Goal: Information Seeking & Learning: Learn about a topic

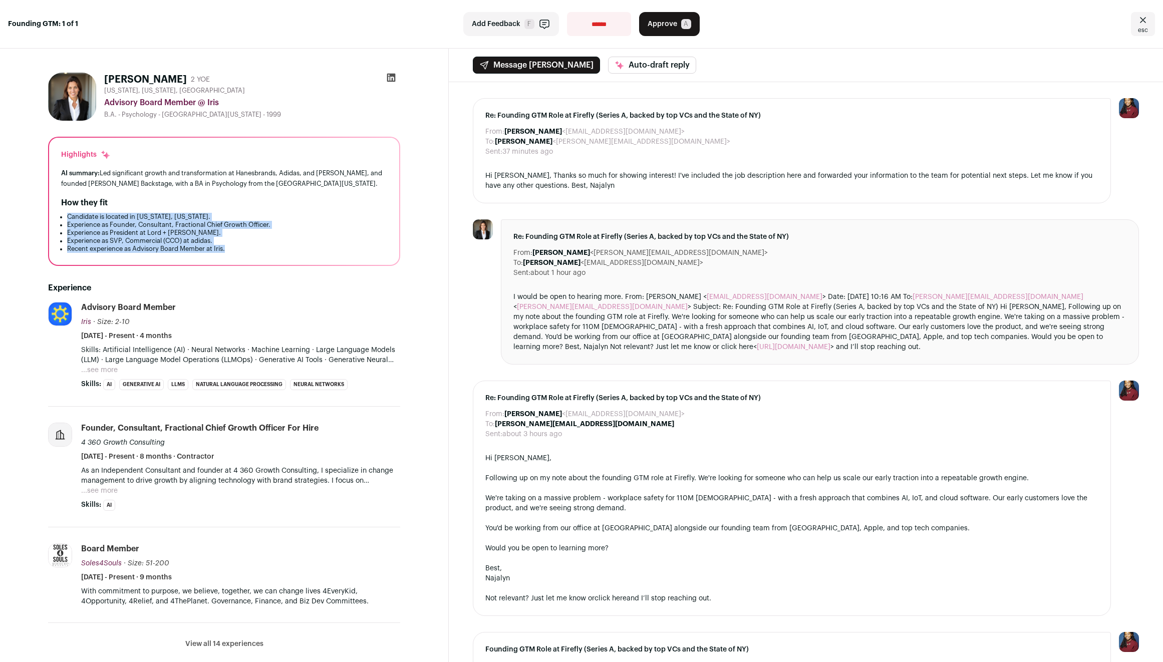
drag, startPoint x: 221, startPoint y: 216, endPoint x: 280, endPoint y: 252, distance: 69.6
click at [280, 252] on div "How they fit Candidate is located in [US_STATE], [US_STATE]. Experience as Foun…" at bounding box center [224, 225] width 326 height 56
click at [280, 252] on li "Recent experience as Advisory Board Member at Iris." at bounding box center [227, 249] width 320 height 8
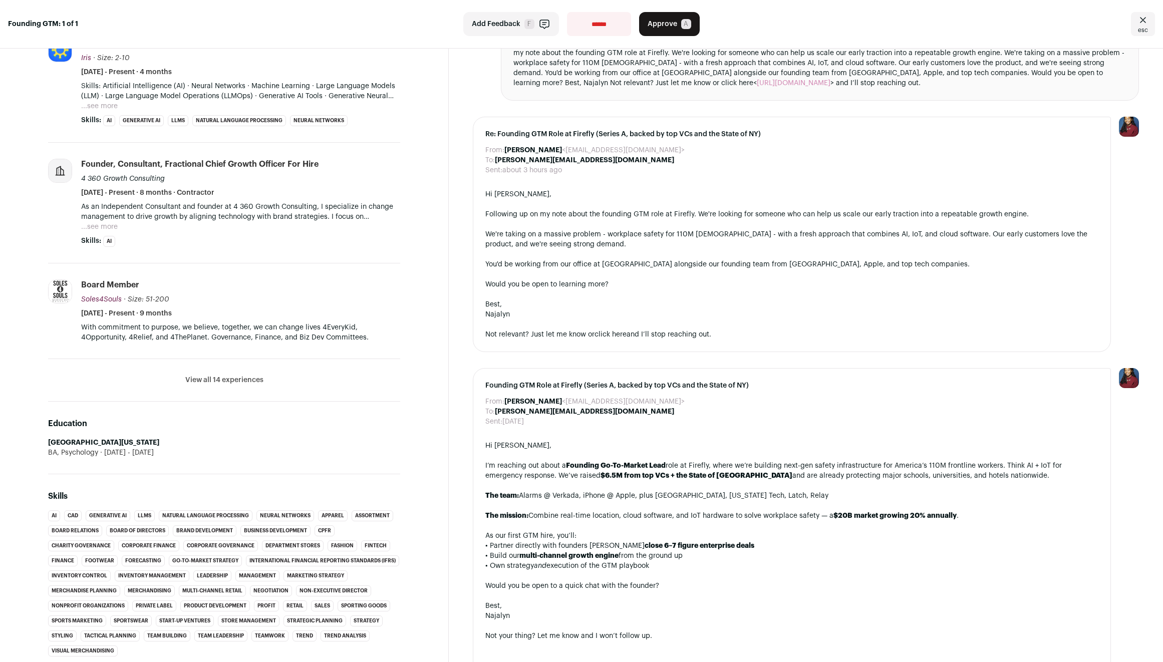
scroll to position [149, 0]
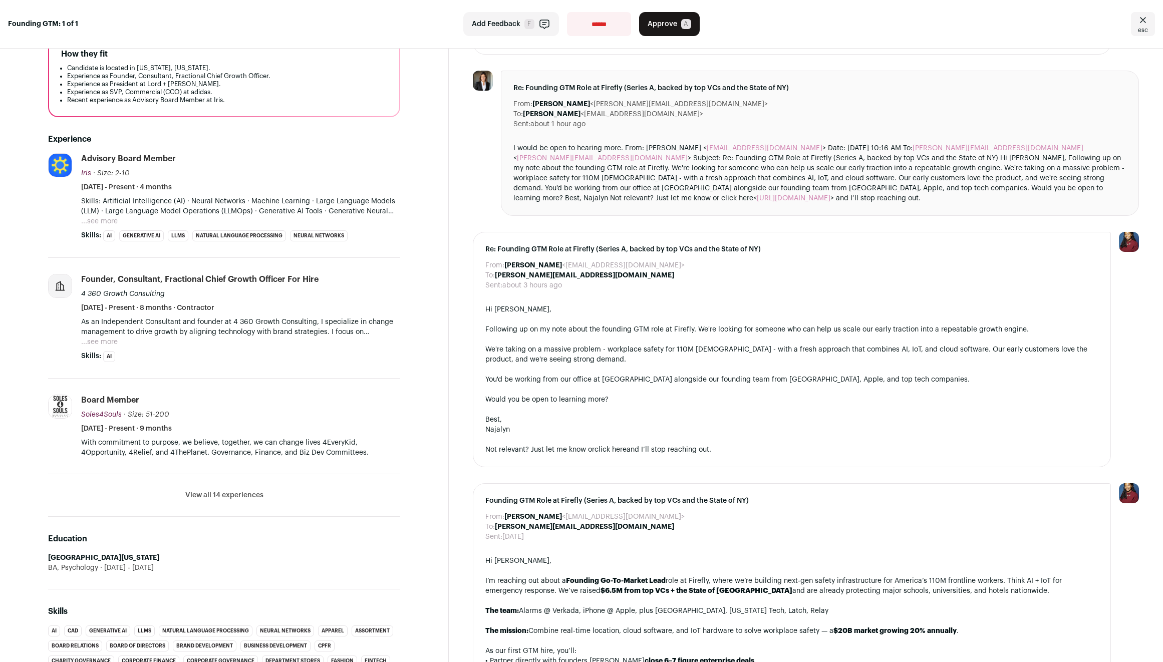
click at [224, 493] on button "View all 14 experiences" at bounding box center [224, 495] width 78 height 10
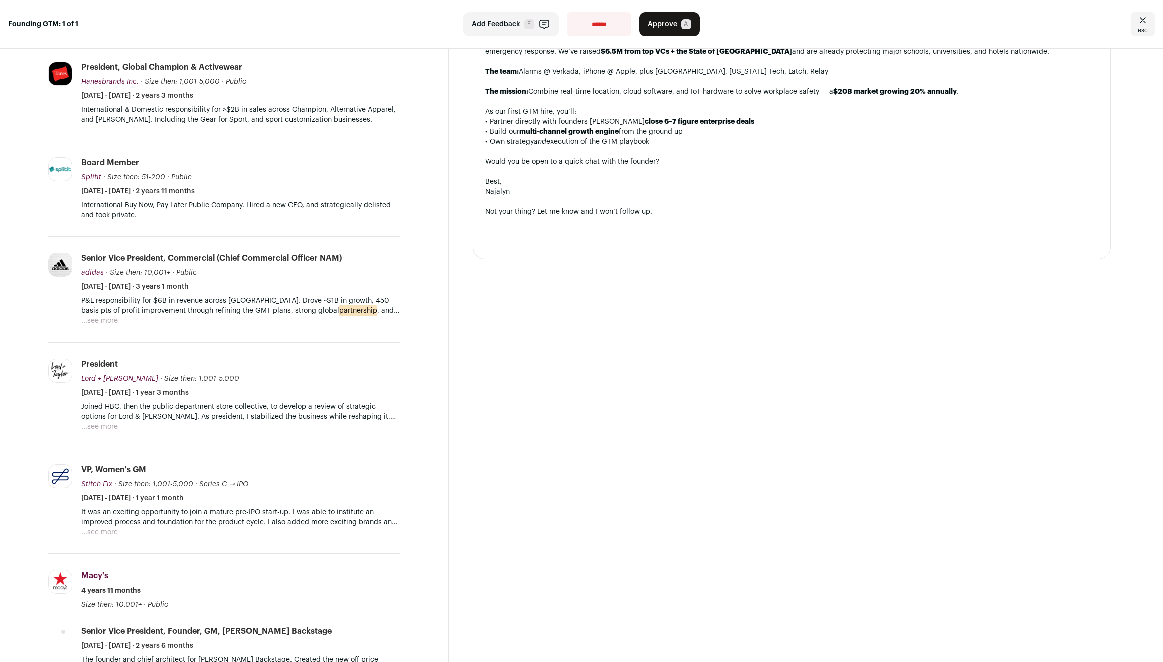
scroll to position [710, 0]
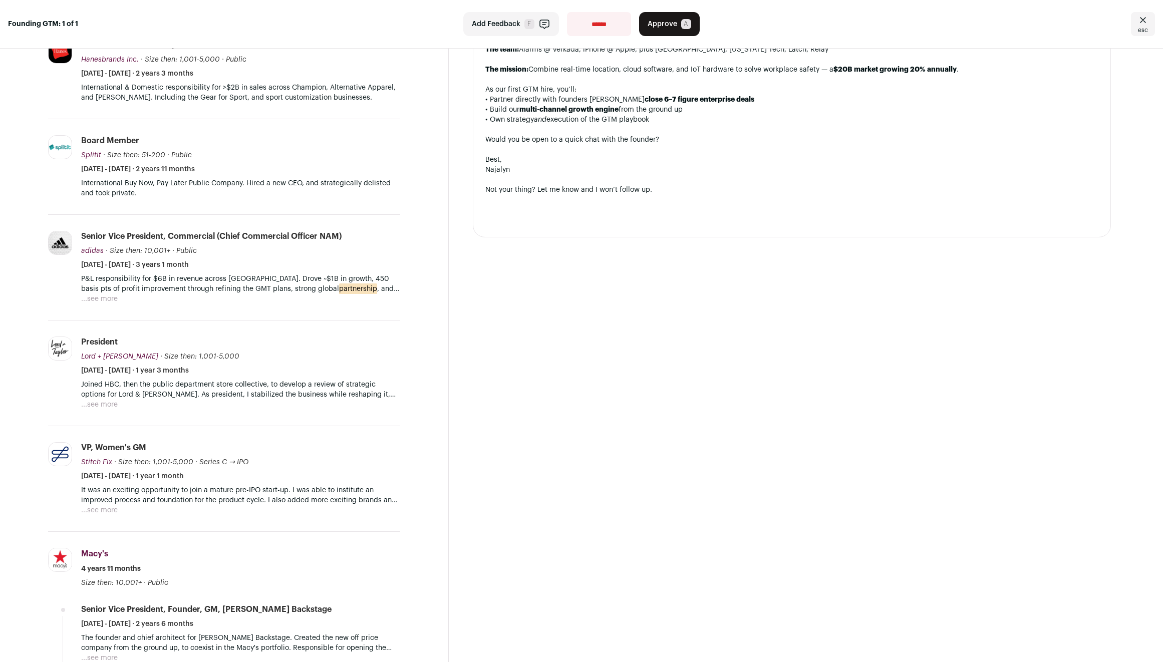
click at [111, 508] on button "...see more" at bounding box center [99, 510] width 37 height 10
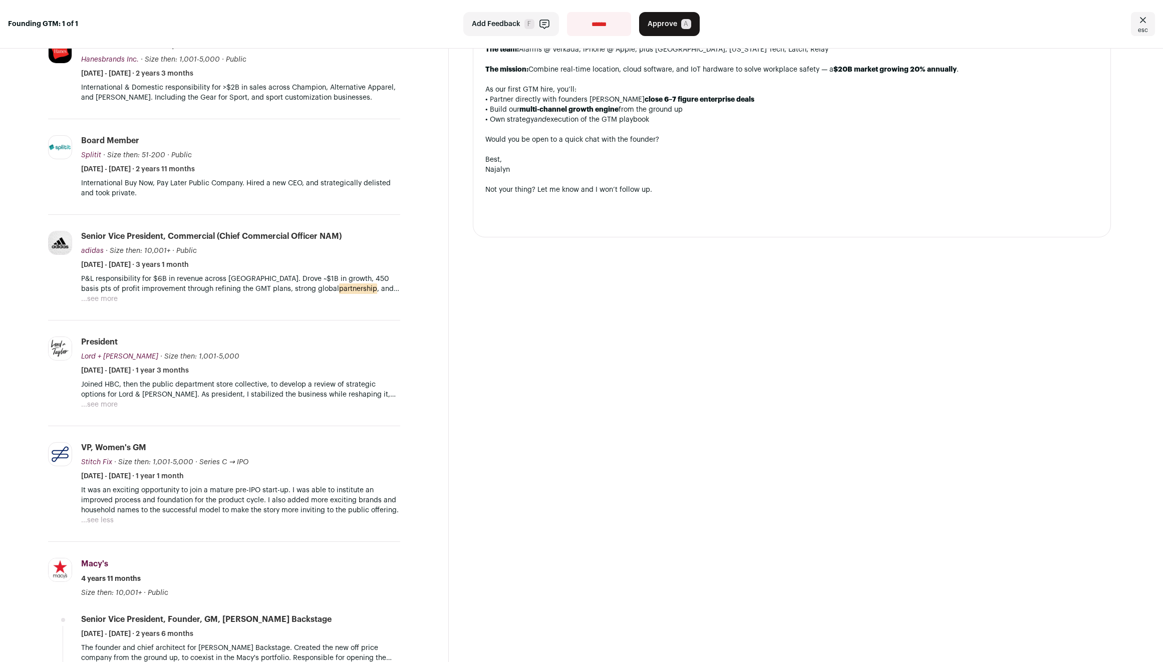
click at [293, 503] on p "It was an exciting opportunity to join a mature pre-IPO start-up. I was able to…" at bounding box center [240, 500] width 319 height 30
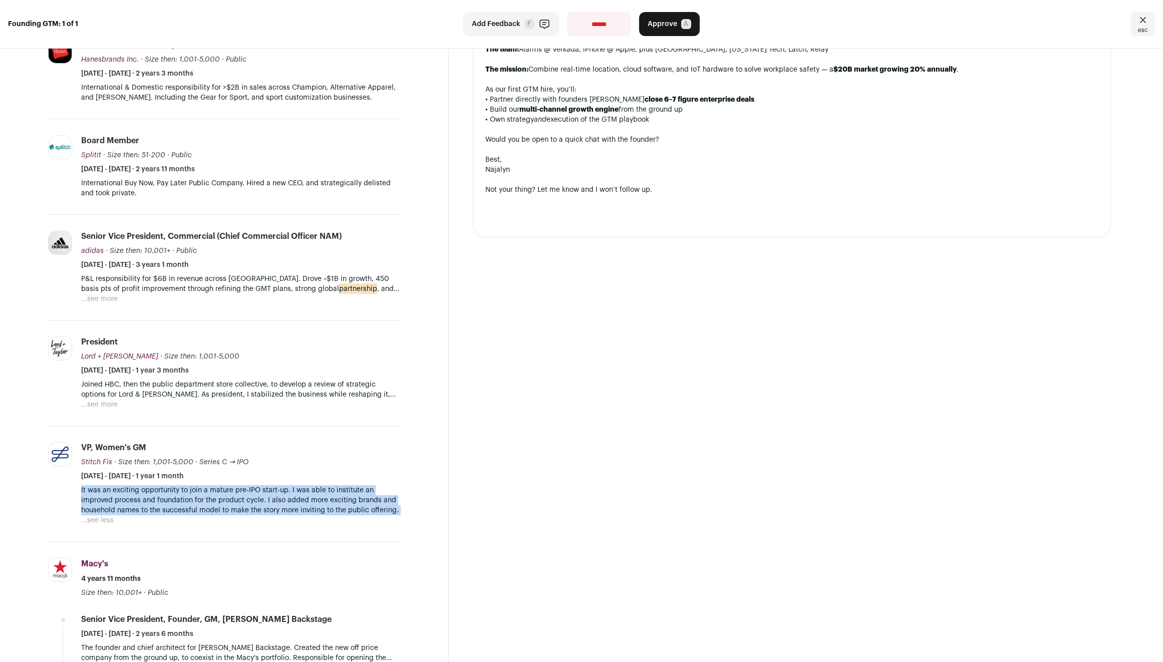
click at [293, 503] on p "It was an exciting opportunity to join a mature pre-IPO start-up. I was able to…" at bounding box center [240, 500] width 319 height 30
click at [336, 512] on p "It was an exciting opportunity to join a mature pre-IPO start-up. I was able to…" at bounding box center [240, 500] width 319 height 30
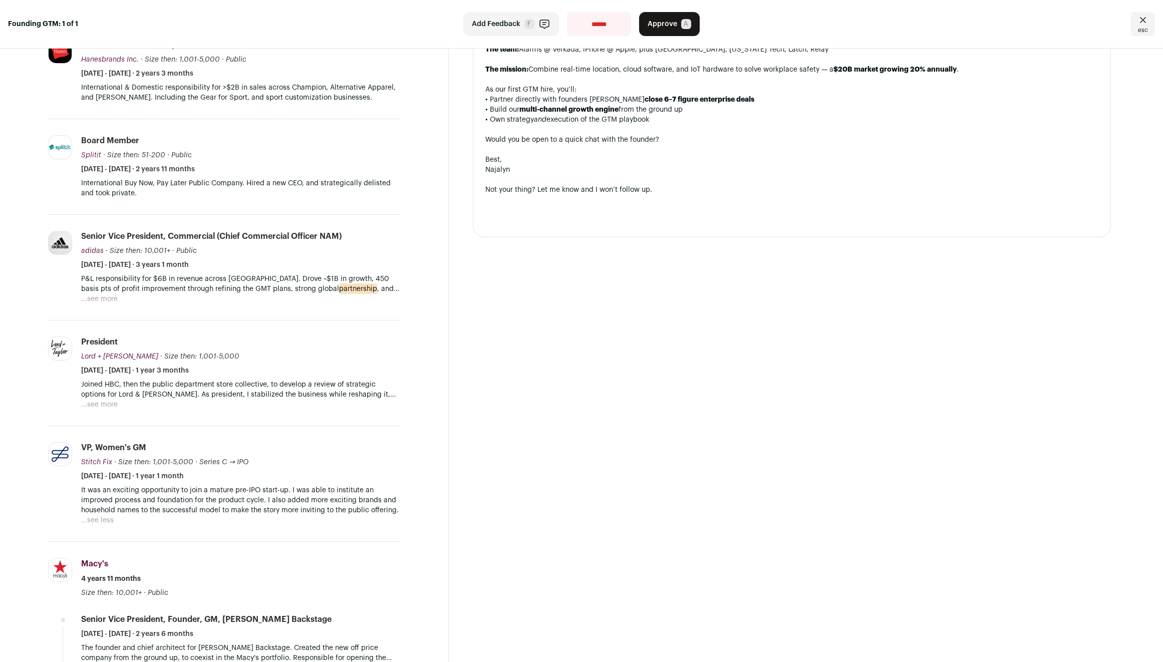
click at [229, 390] on p "Joined HBC, then the public department store collective, to develop a review of…" at bounding box center [240, 390] width 319 height 20
click at [316, 425] on li "Lord + [PERSON_NAME][DOMAIN_NAME] Add to company list Public / Private Private …" at bounding box center [224, 373] width 352 height 106
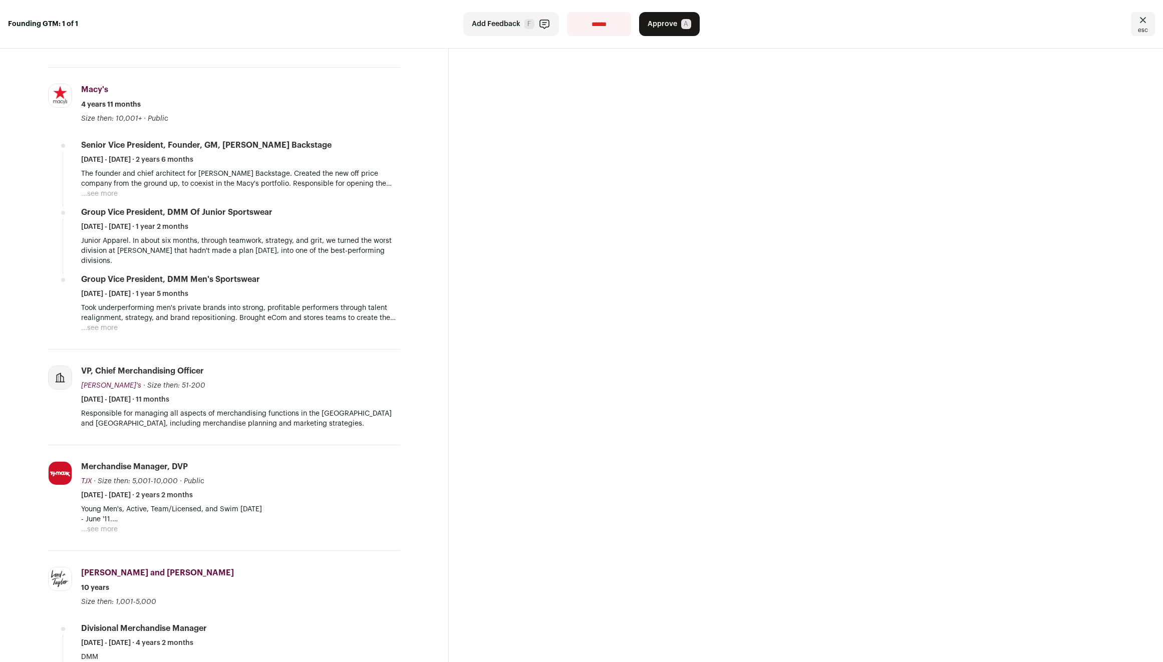
scroll to position [1457, 0]
